Goal: Task Accomplishment & Management: Use online tool/utility

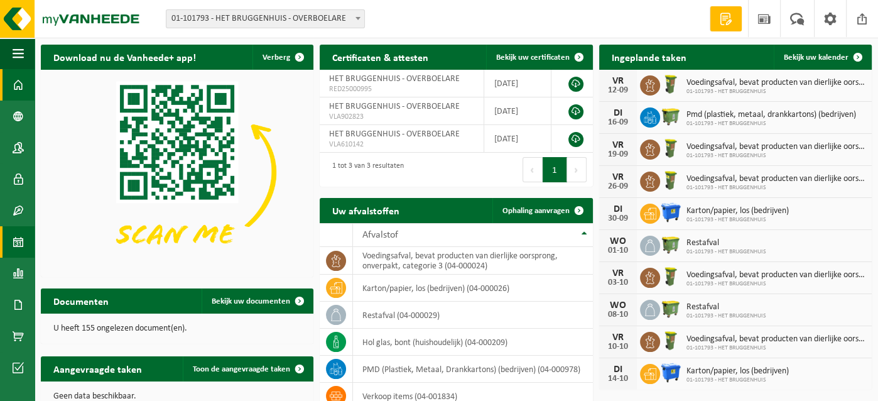
click at [17, 238] on span at bounding box center [18, 241] width 11 height 31
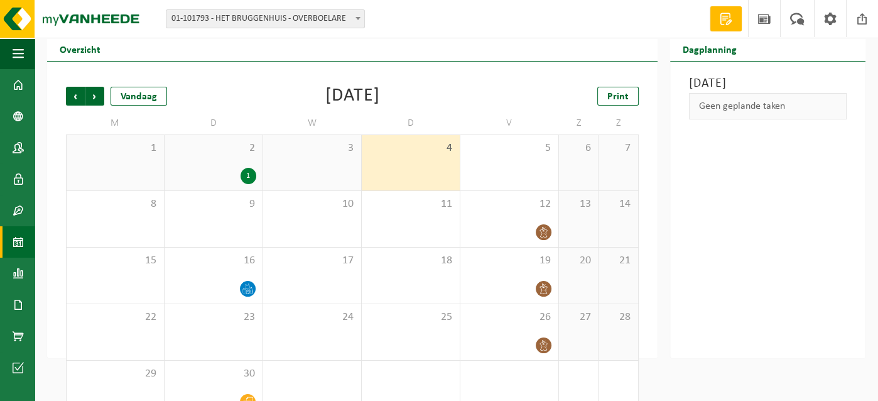
scroll to position [64, 0]
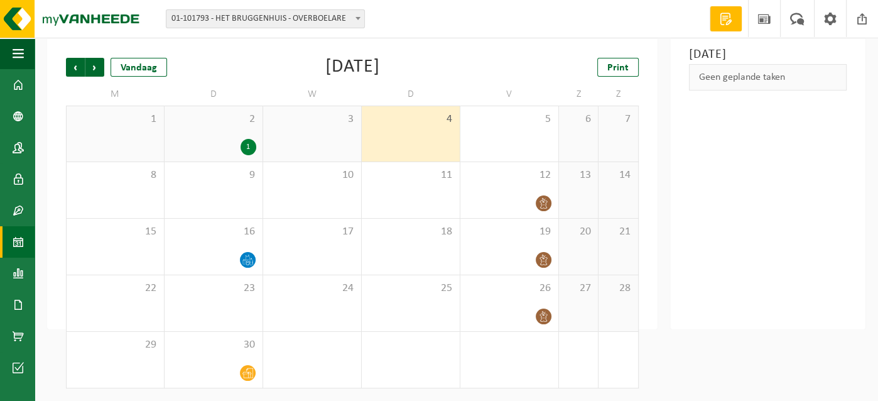
click at [234, 126] on div "2 1" at bounding box center [214, 133] width 98 height 55
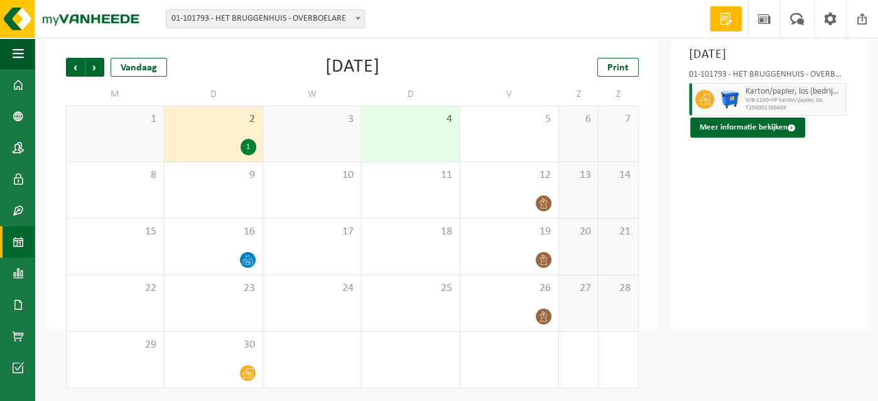
scroll to position [0, 0]
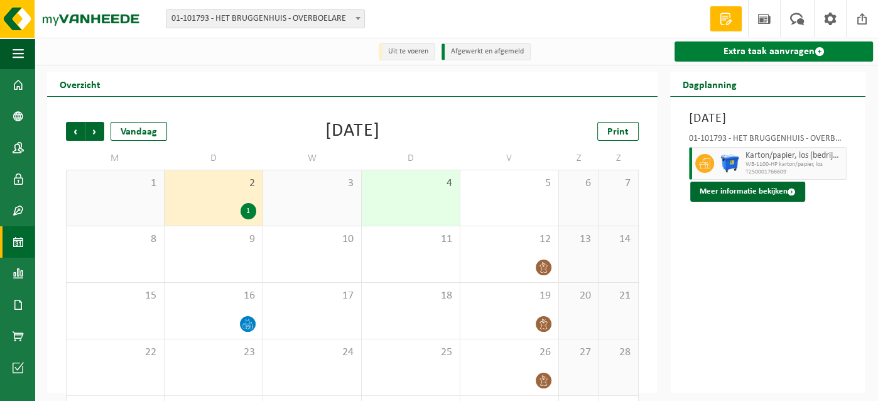
click at [751, 53] on link "Extra taak aanvragen" at bounding box center [774, 51] width 198 height 20
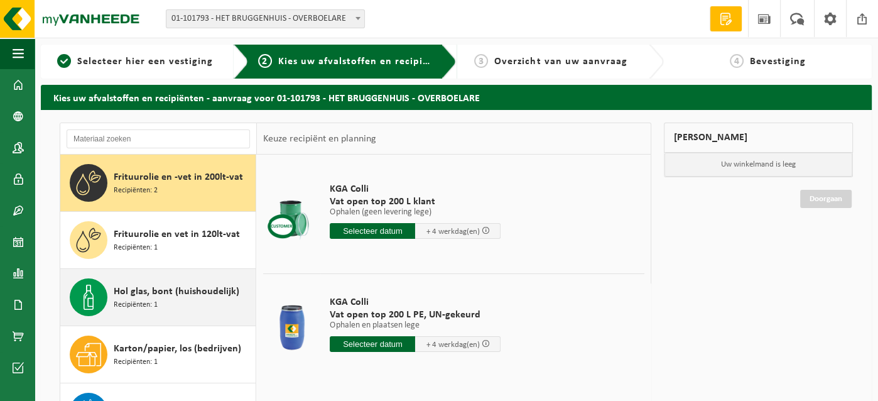
click at [149, 290] on span "Hol glas, bont (huishoudelijk)" at bounding box center [177, 291] width 126 height 15
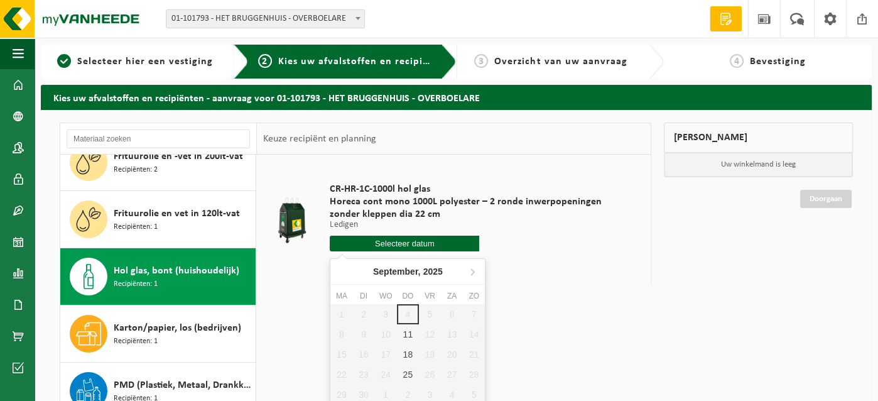
click at [409, 241] on input "text" at bounding box center [404, 244] width 149 height 16
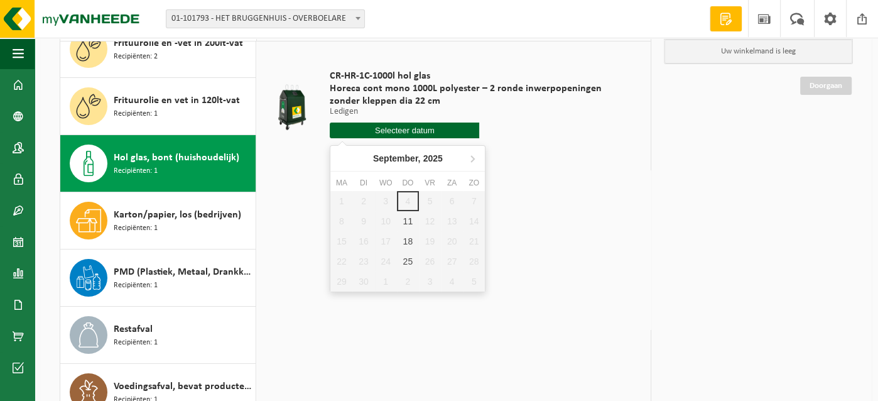
scroll to position [126, 0]
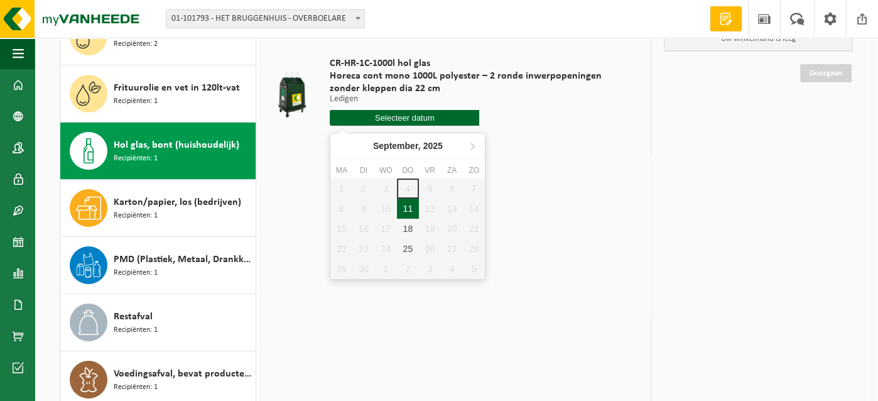
click at [408, 208] on div "11" at bounding box center [408, 208] width 22 height 20
type input "Van 2025-09-11"
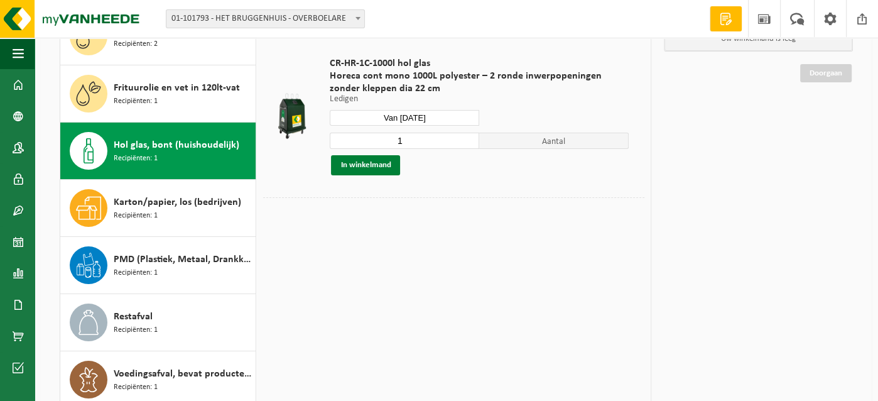
click at [379, 162] on button "In winkelmand" at bounding box center [365, 165] width 69 height 20
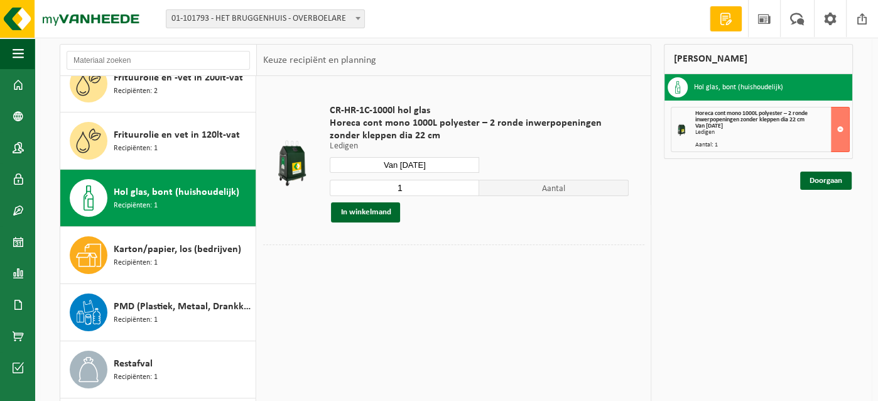
scroll to position [188, 0]
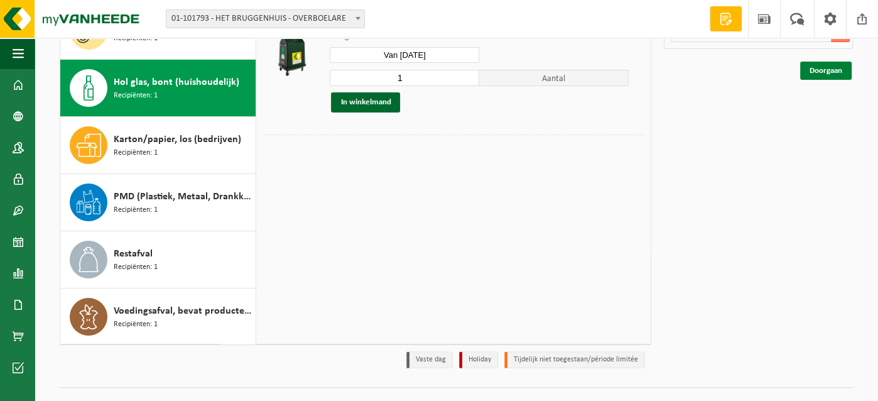
click at [822, 69] on link "Doorgaan" at bounding box center [826, 71] width 52 height 18
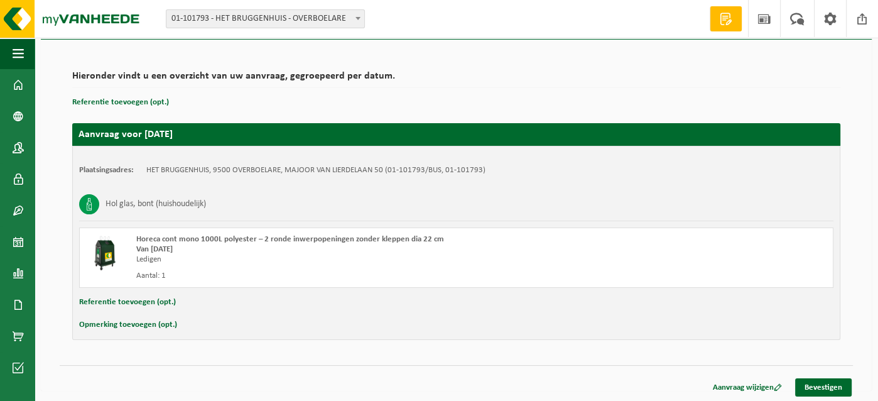
scroll to position [71, 0]
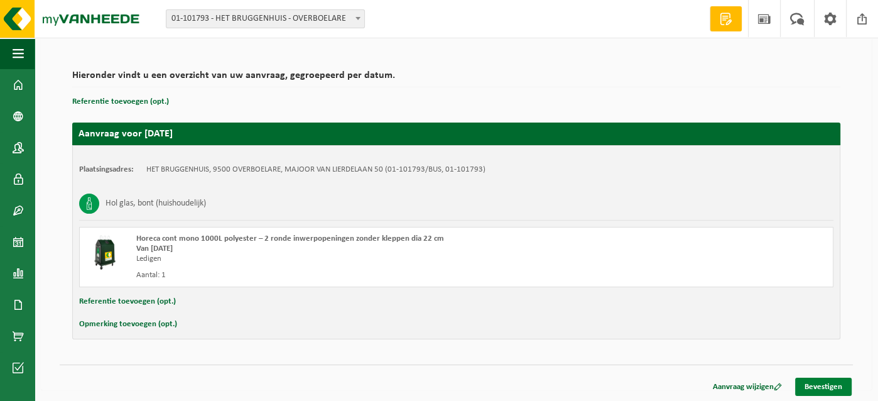
click at [827, 384] on link "Bevestigen" at bounding box center [823, 386] width 57 height 18
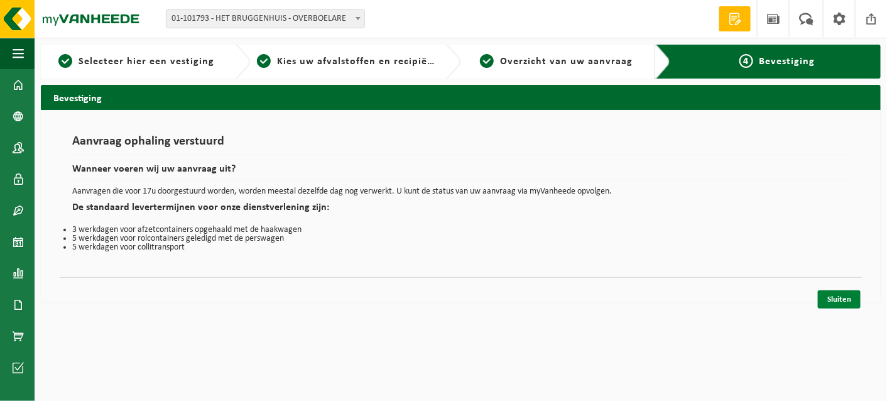
click at [839, 298] on link "Sluiten" at bounding box center [839, 299] width 43 height 18
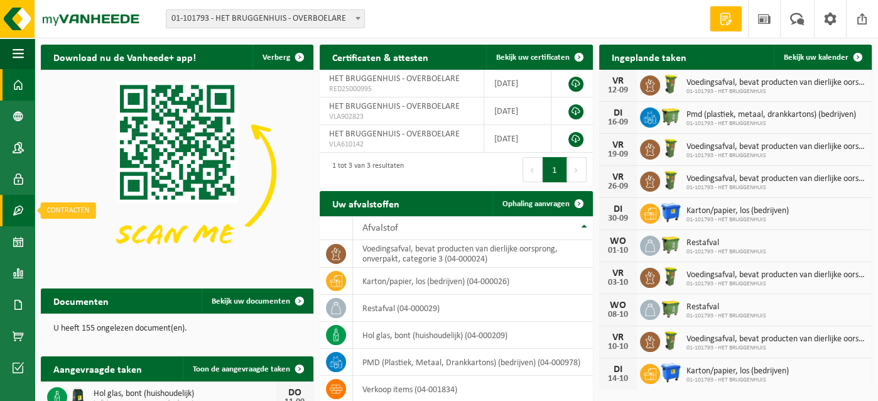
click at [18, 205] on span at bounding box center [18, 210] width 11 height 31
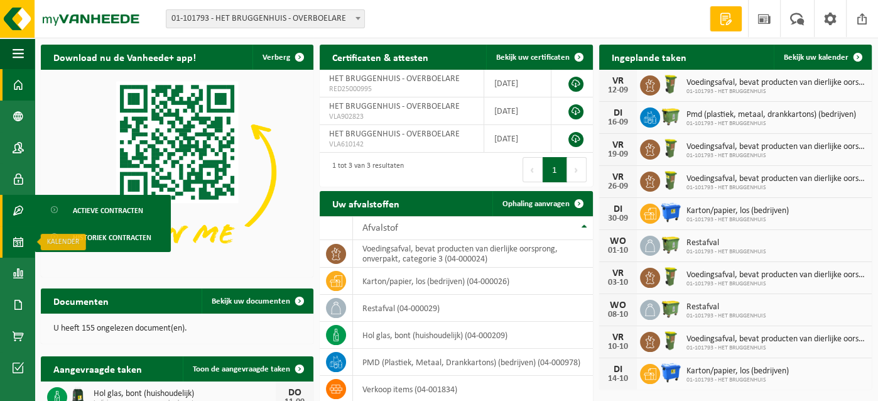
click at [16, 241] on span at bounding box center [18, 241] width 11 height 31
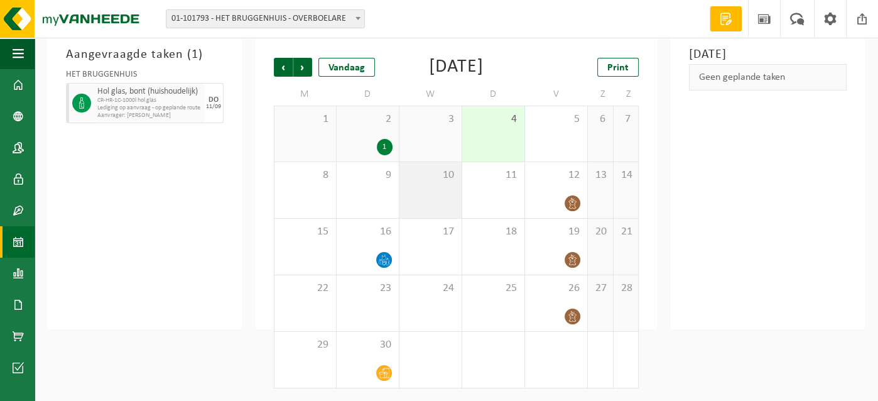
scroll to position [84, 0]
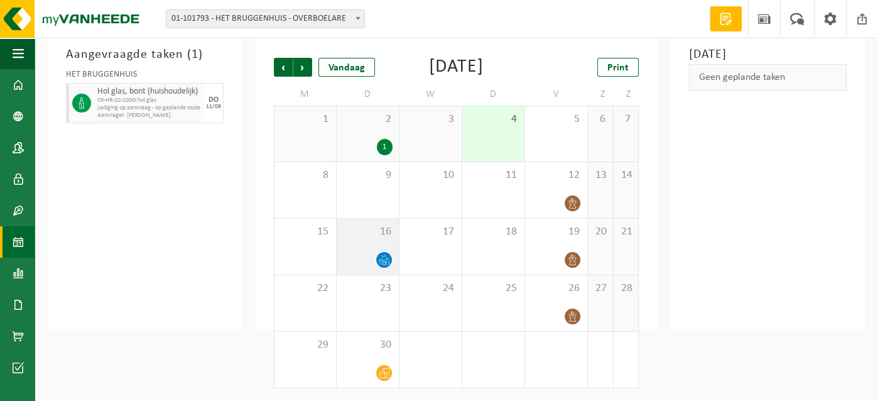
click at [382, 252] on span at bounding box center [384, 260] width 16 height 16
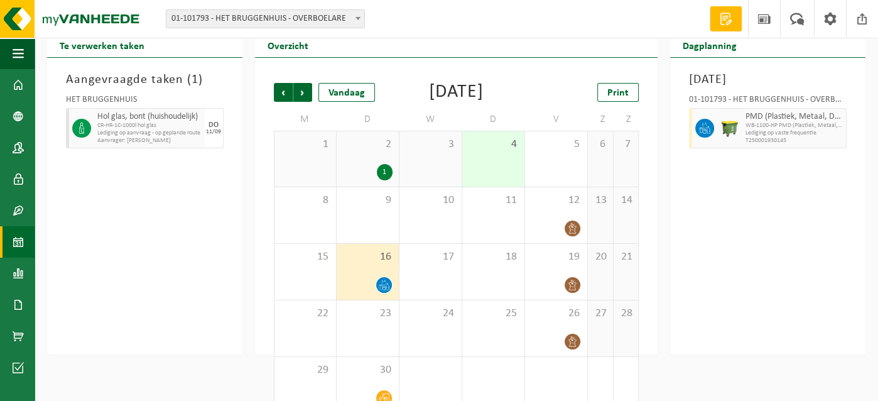
scroll to position [0, 0]
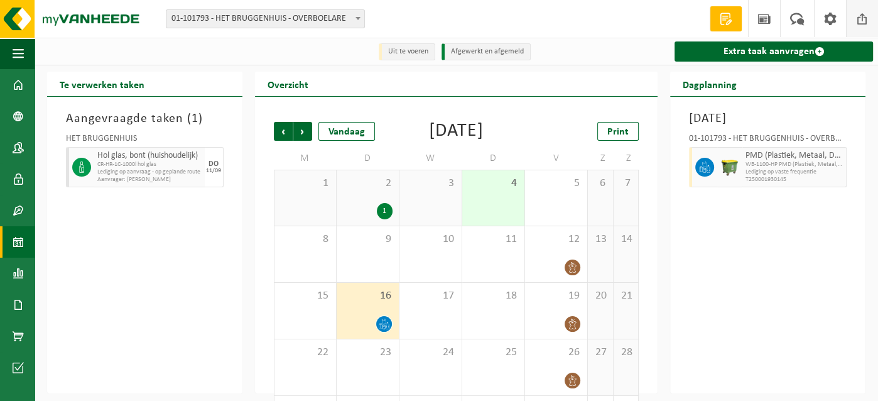
click at [865, 20] on span at bounding box center [862, 18] width 19 height 37
